Goal: Information Seeking & Learning: Understand process/instructions

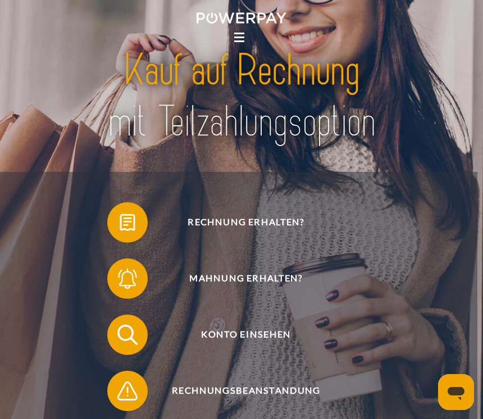
click at [244, 38] on icon at bounding box center [239, 38] width 10 height 2
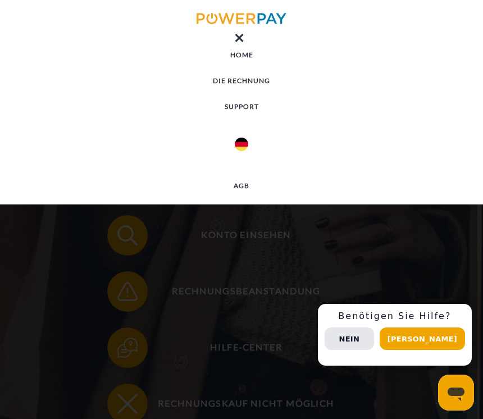
scroll to position [99, 0]
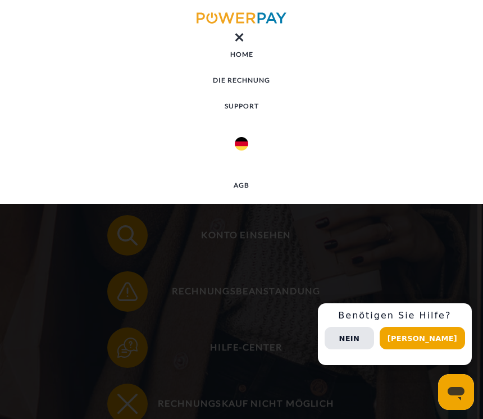
click at [374, 350] on button "Nein" at bounding box center [349, 338] width 49 height 22
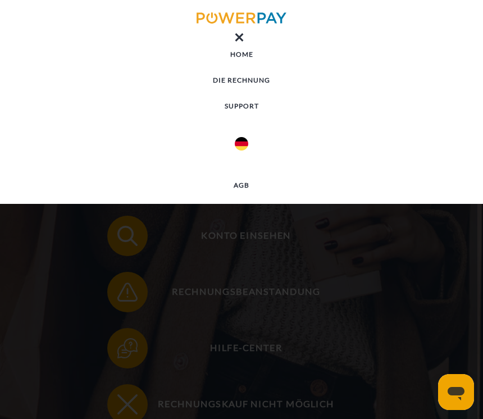
scroll to position [0, 0]
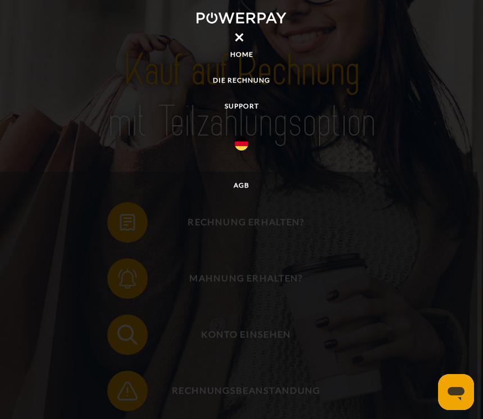
click at [291, 350] on div at bounding box center [241, 209] width 483 height 419
click at [241, 38] on icon at bounding box center [239, 38] width 10 height 2
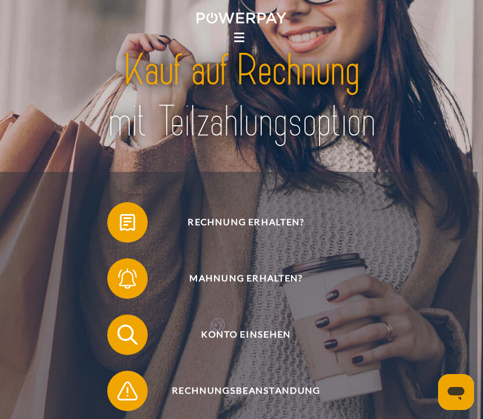
click at [271, 222] on span "Rechnung erhalten?" at bounding box center [247, 222] width 248 height 40
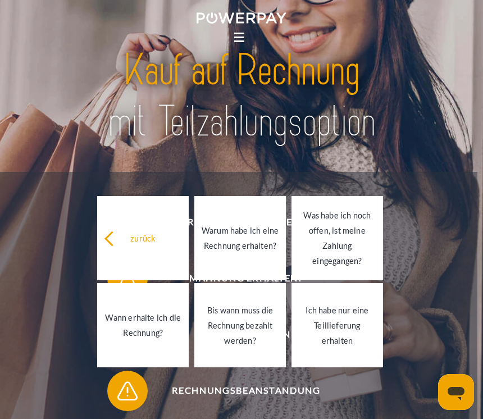
click at [436, 279] on div "Mahnung erhalten?" at bounding box center [238, 279] width 433 height 56
click at [428, 293] on div "Mahnung erhalten?" at bounding box center [238, 279] width 433 height 56
click at [71, 332] on div "Konto einsehen" at bounding box center [238, 335] width 433 height 56
click at [133, 395] on img at bounding box center [127, 391] width 25 height 25
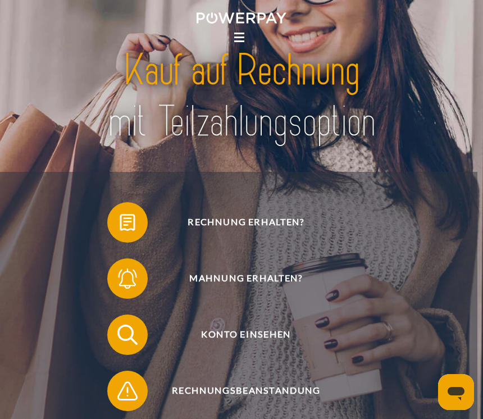
click at [435, 170] on div at bounding box center [241, 96] width 387 height 151
